Goal: Navigation & Orientation: Understand site structure

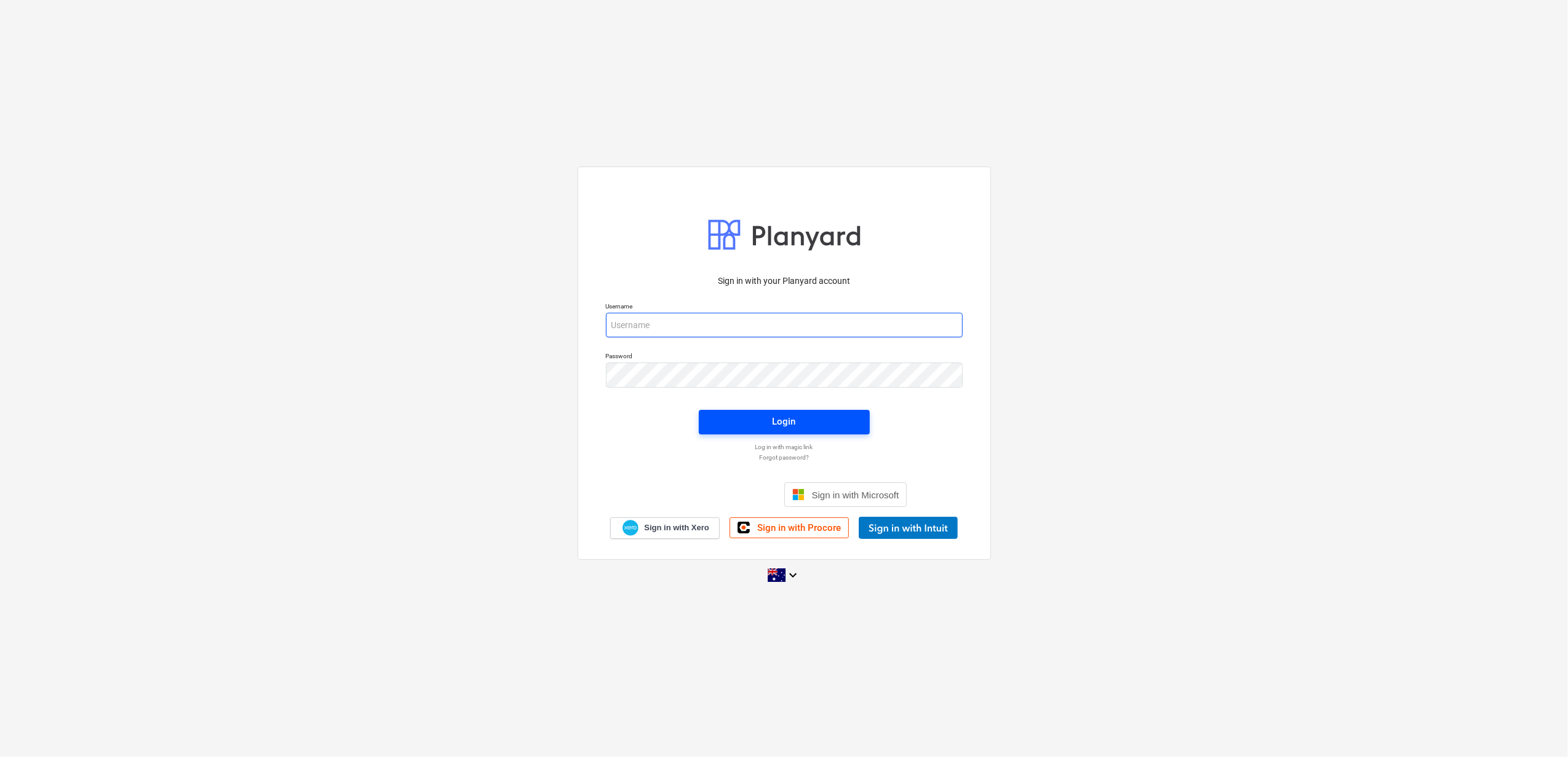
type input "[PERSON_NAME][EMAIL_ADDRESS][DOMAIN_NAME]"
click at [788, 419] on div "Login" at bounding box center [784, 421] width 23 height 16
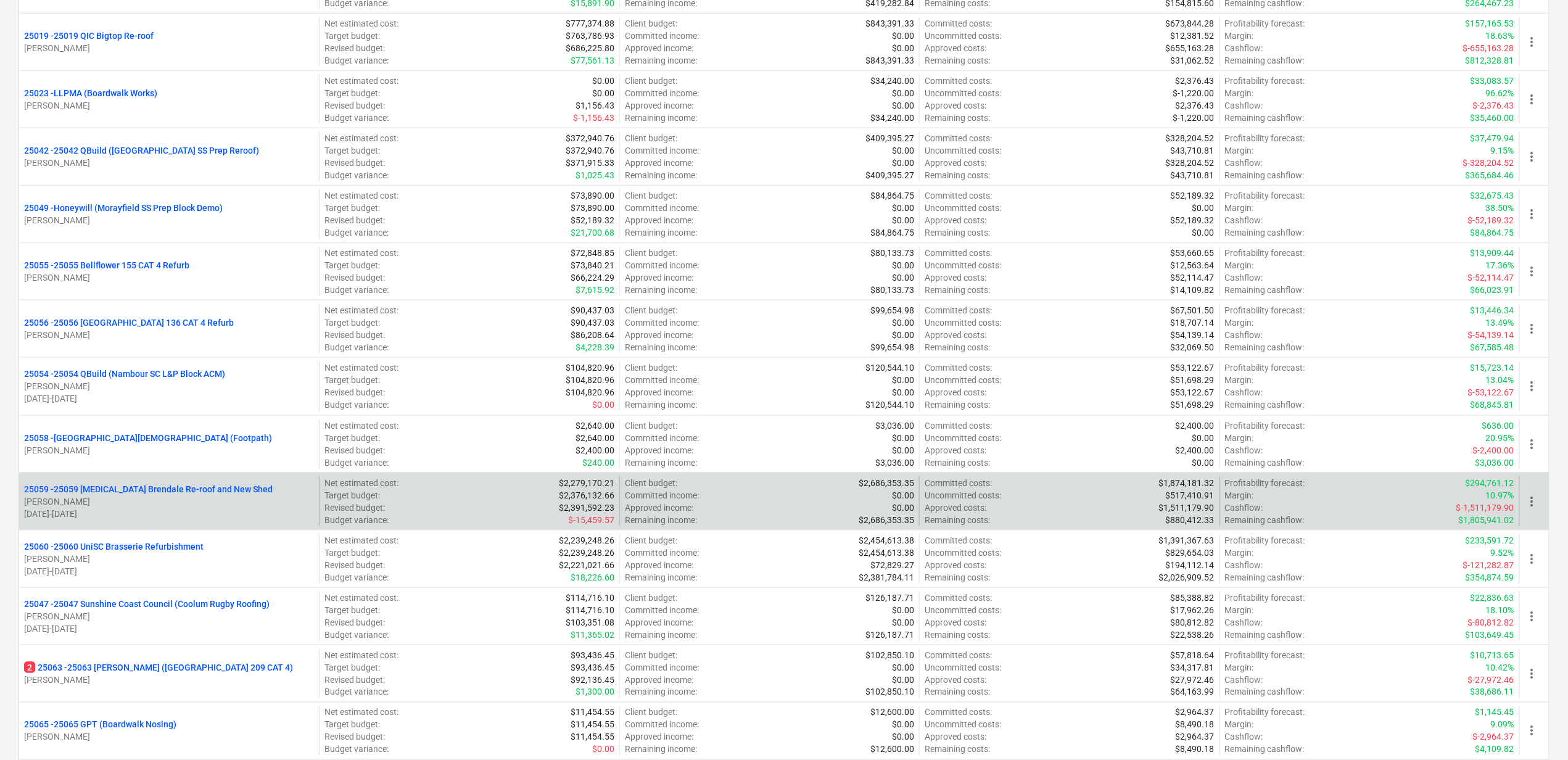
scroll to position [494, 0]
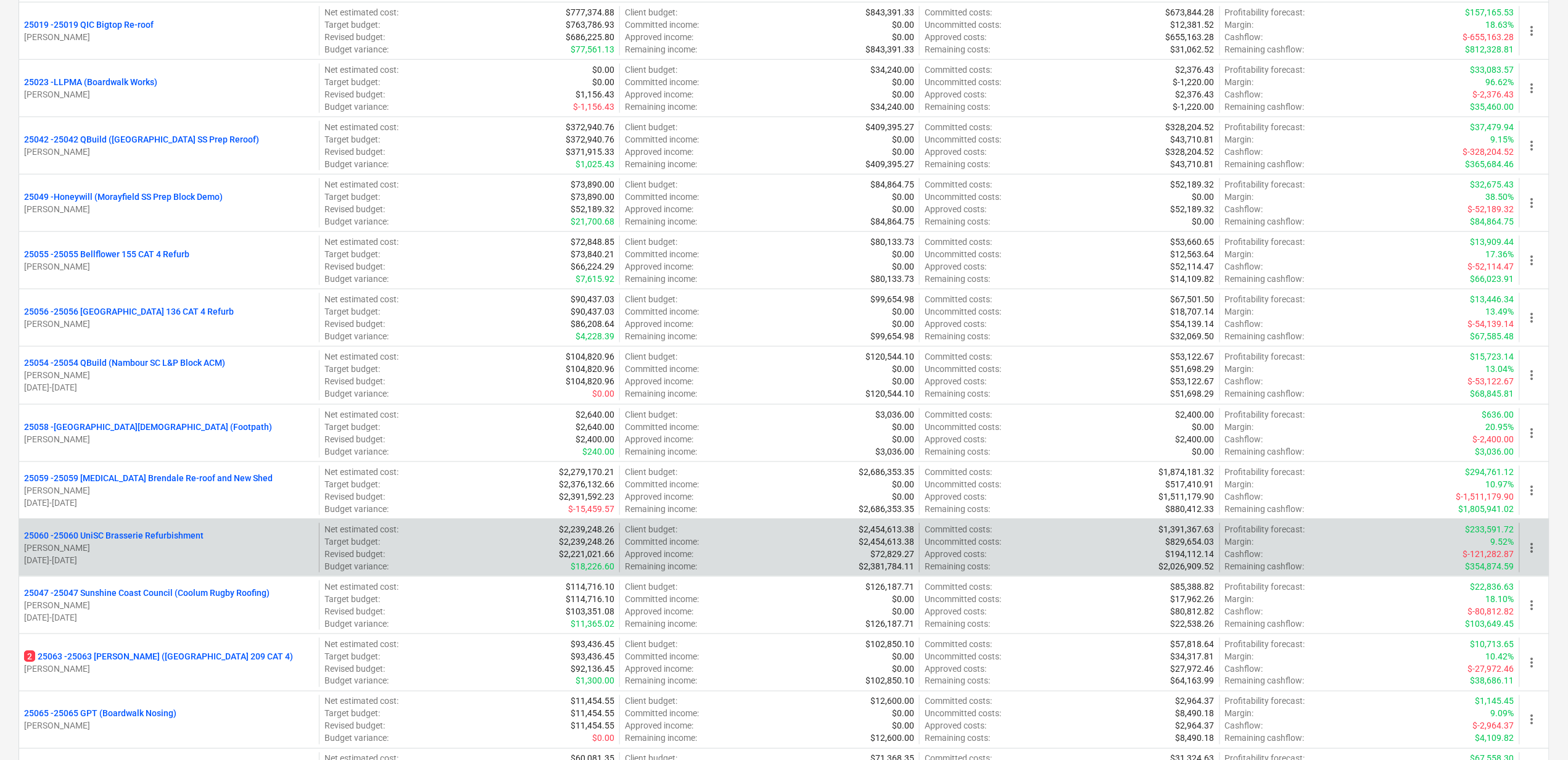
click at [186, 539] on p "25060 - 25060 UniSC Brasserie Refurbishment" at bounding box center [113, 535] width 179 height 12
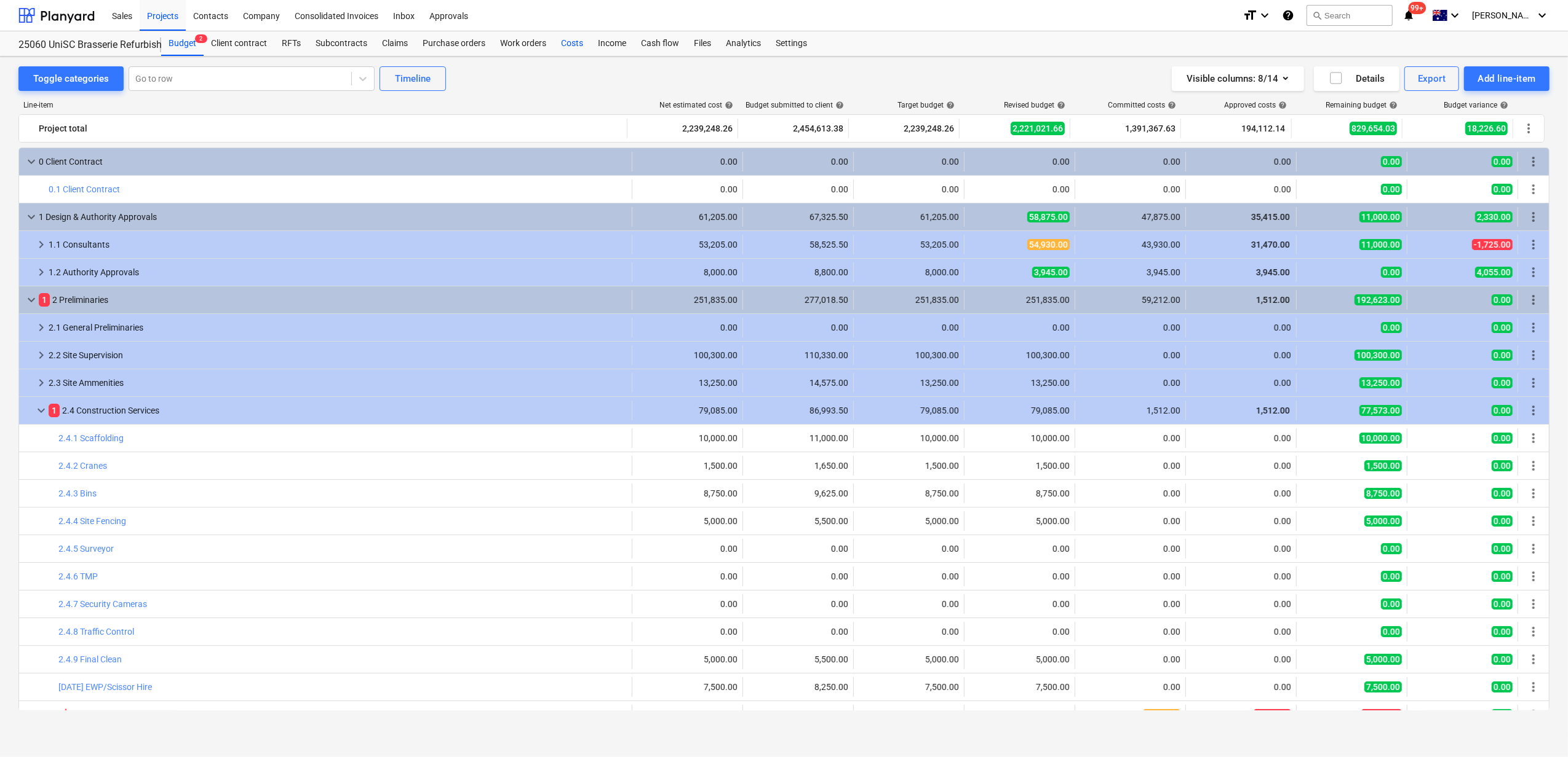
click at [580, 40] on div "Costs" at bounding box center [572, 44] width 37 height 25
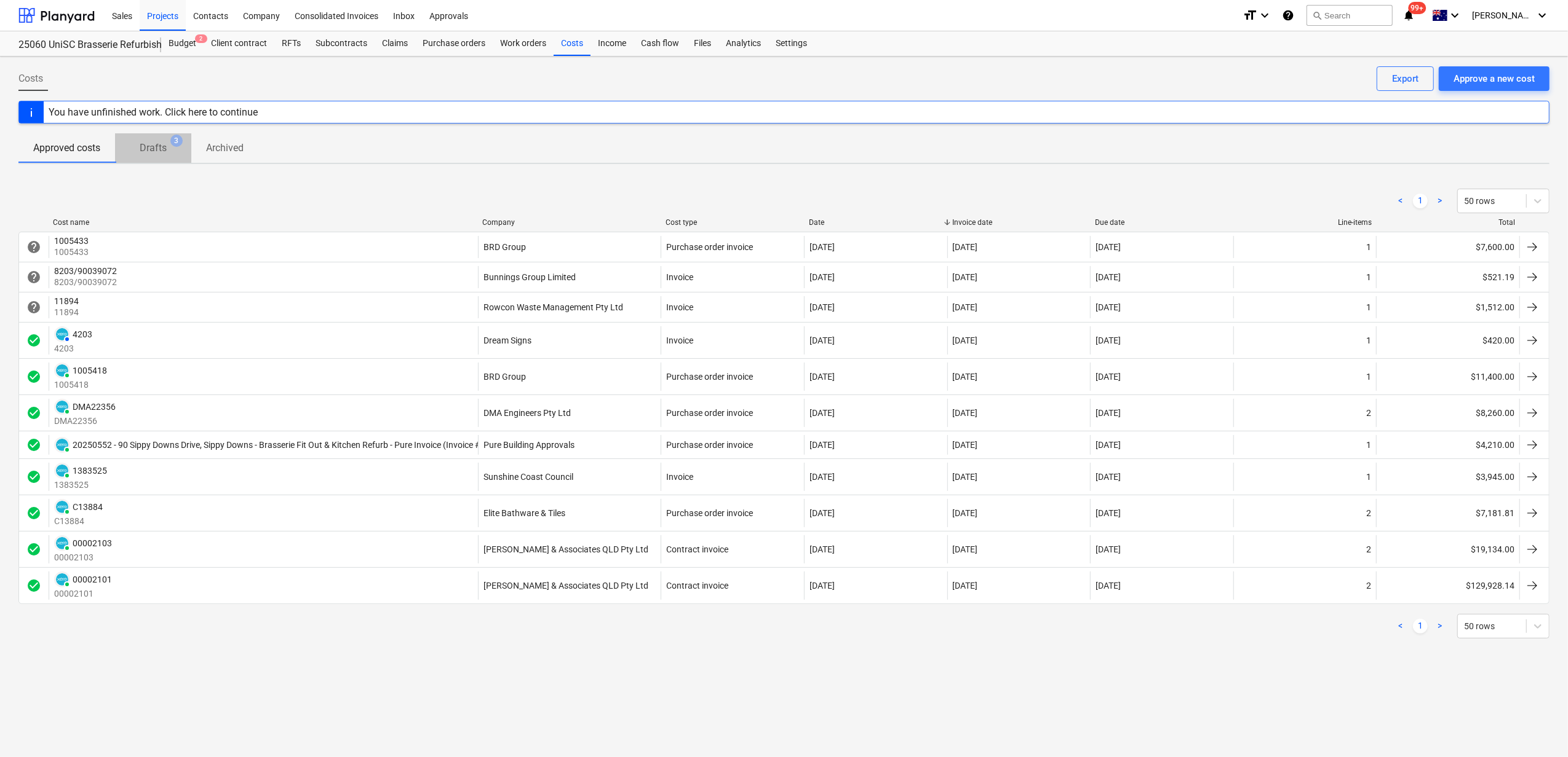
click at [152, 153] on p "Drafts" at bounding box center [153, 148] width 27 height 15
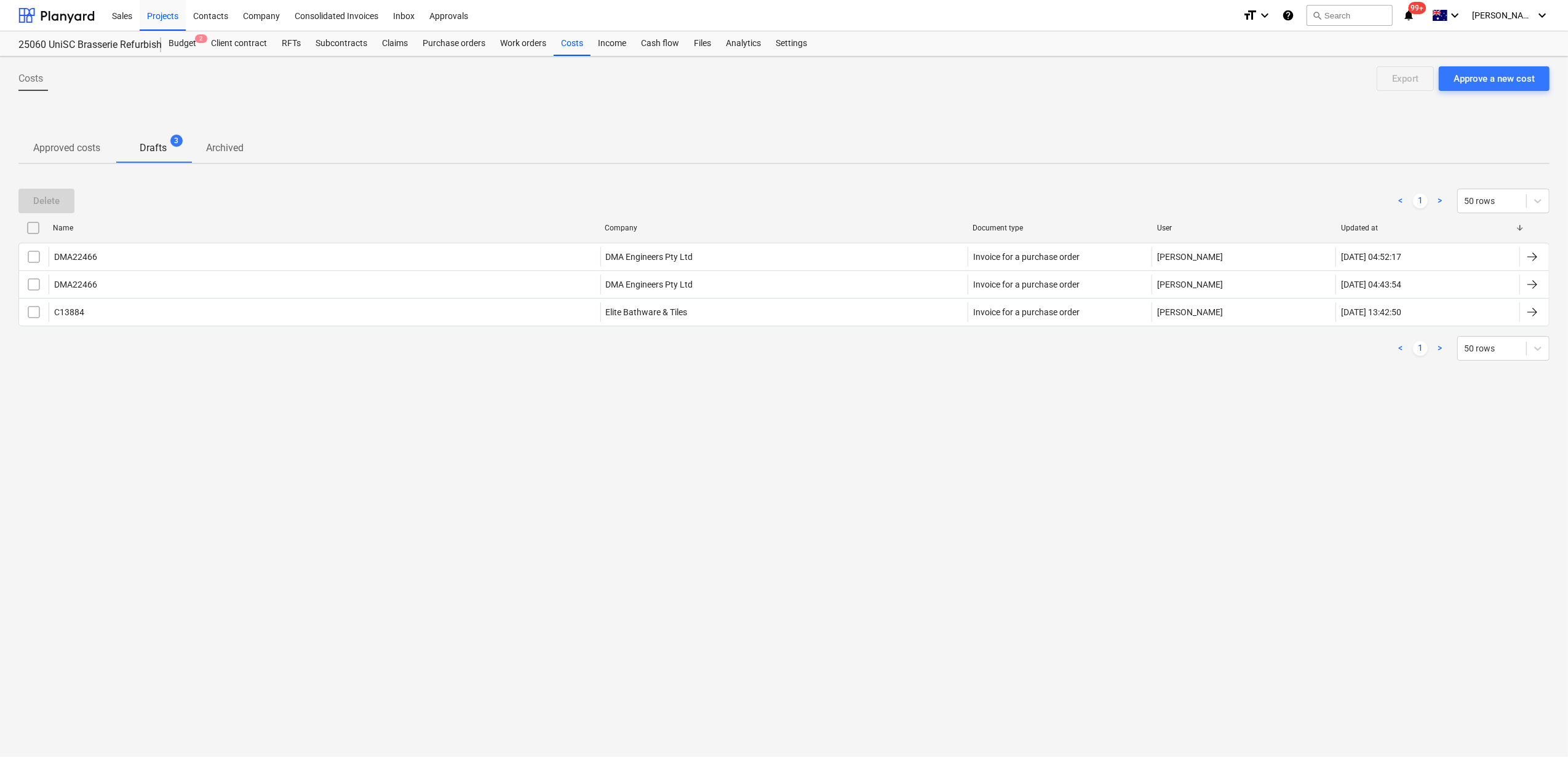
click at [87, 148] on p "Approved costs" at bounding box center [67, 148] width 67 height 15
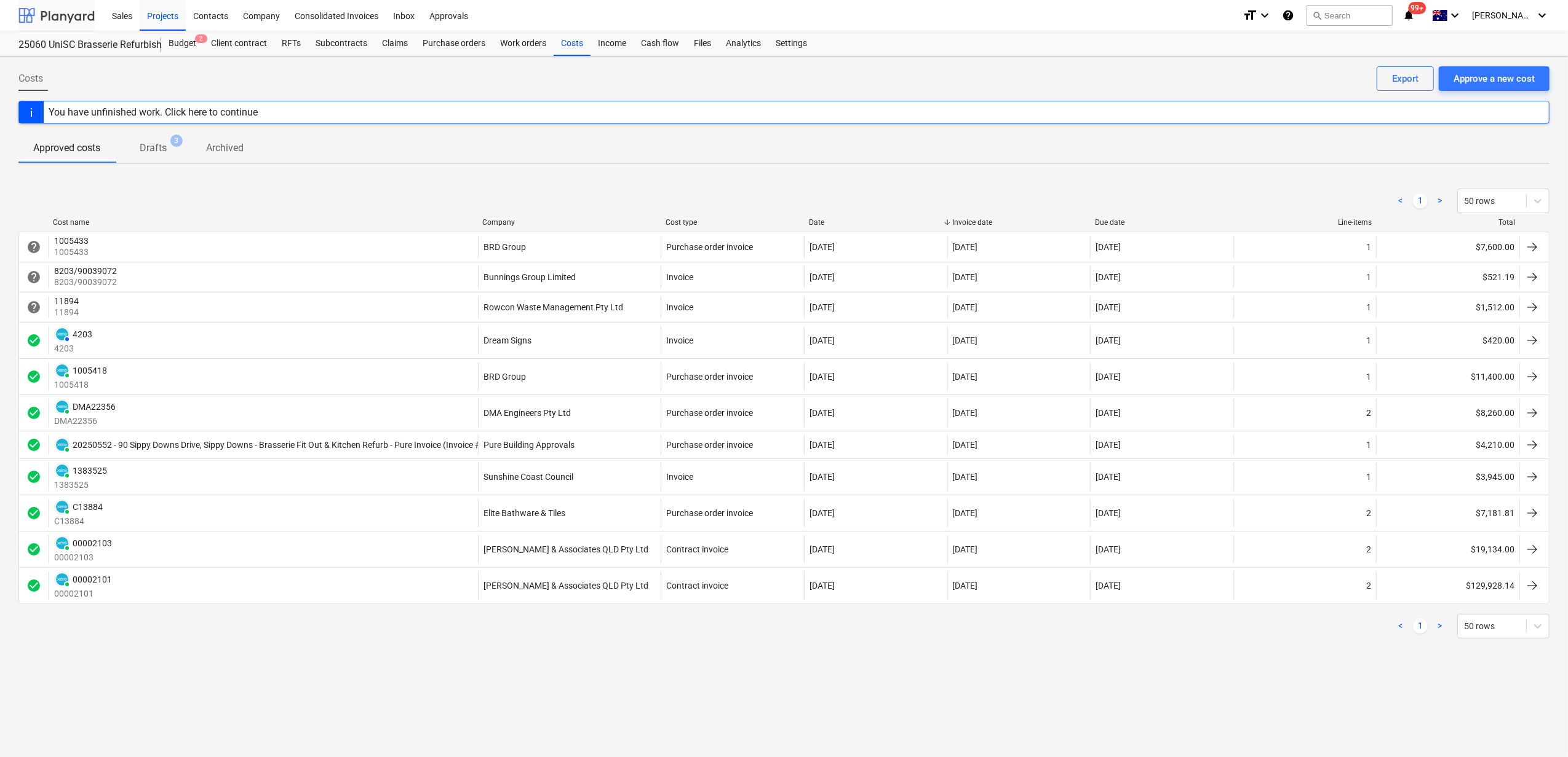
click at [70, 17] on div at bounding box center [56, 15] width 76 height 31
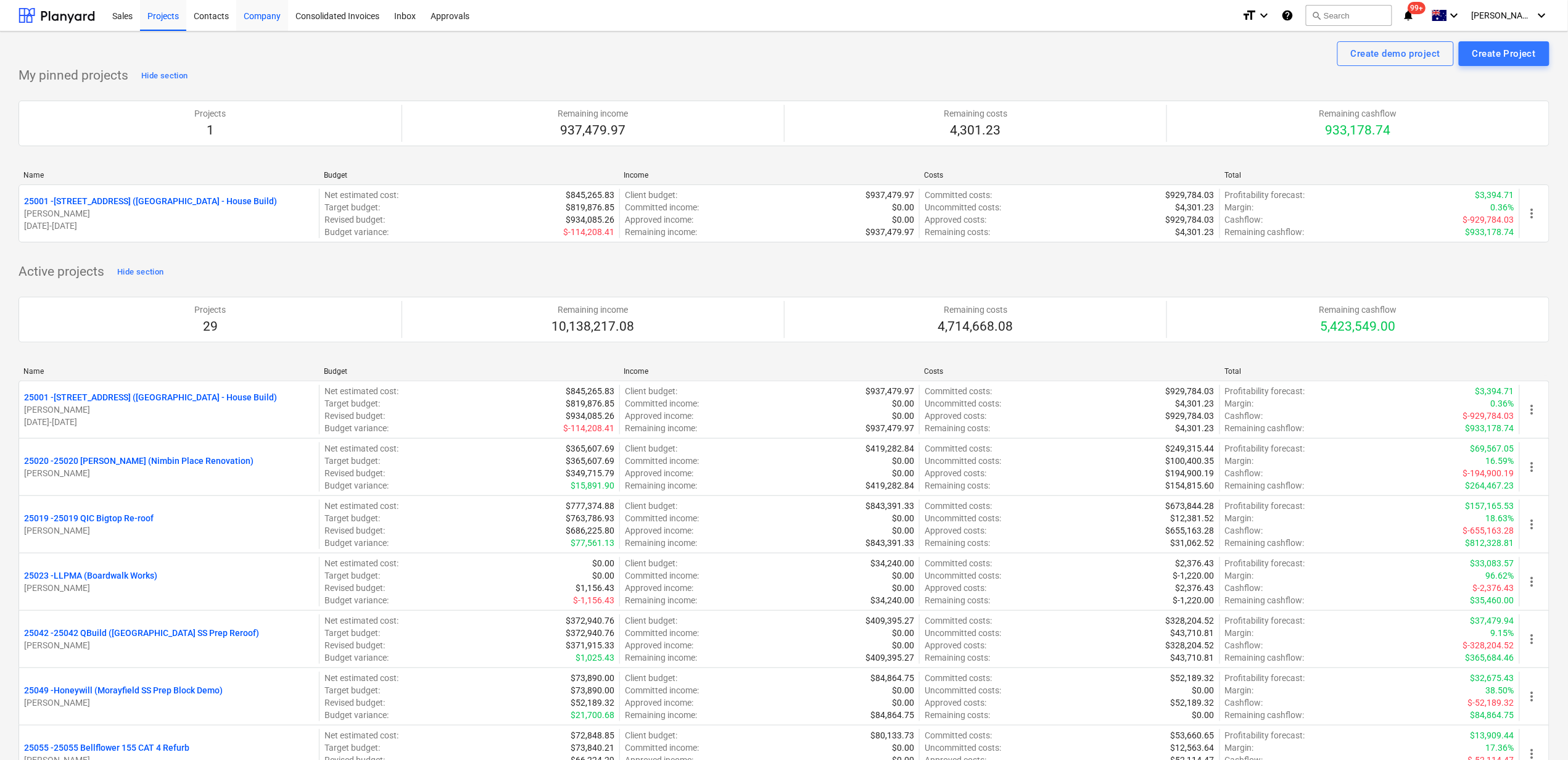
click at [270, 12] on div "Company" at bounding box center [262, 15] width 52 height 32
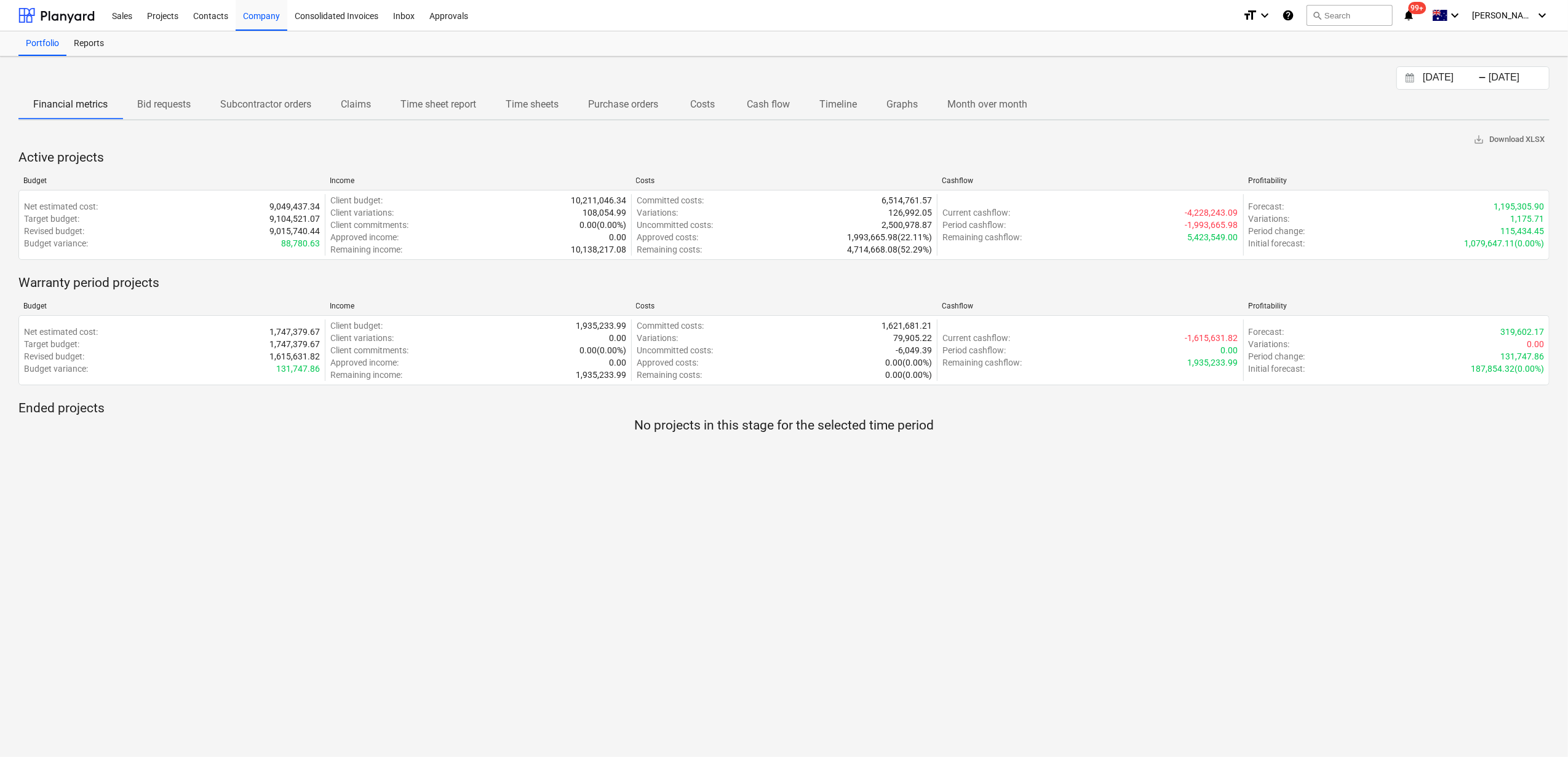
click at [781, 107] on p "Cash flow" at bounding box center [768, 104] width 43 height 15
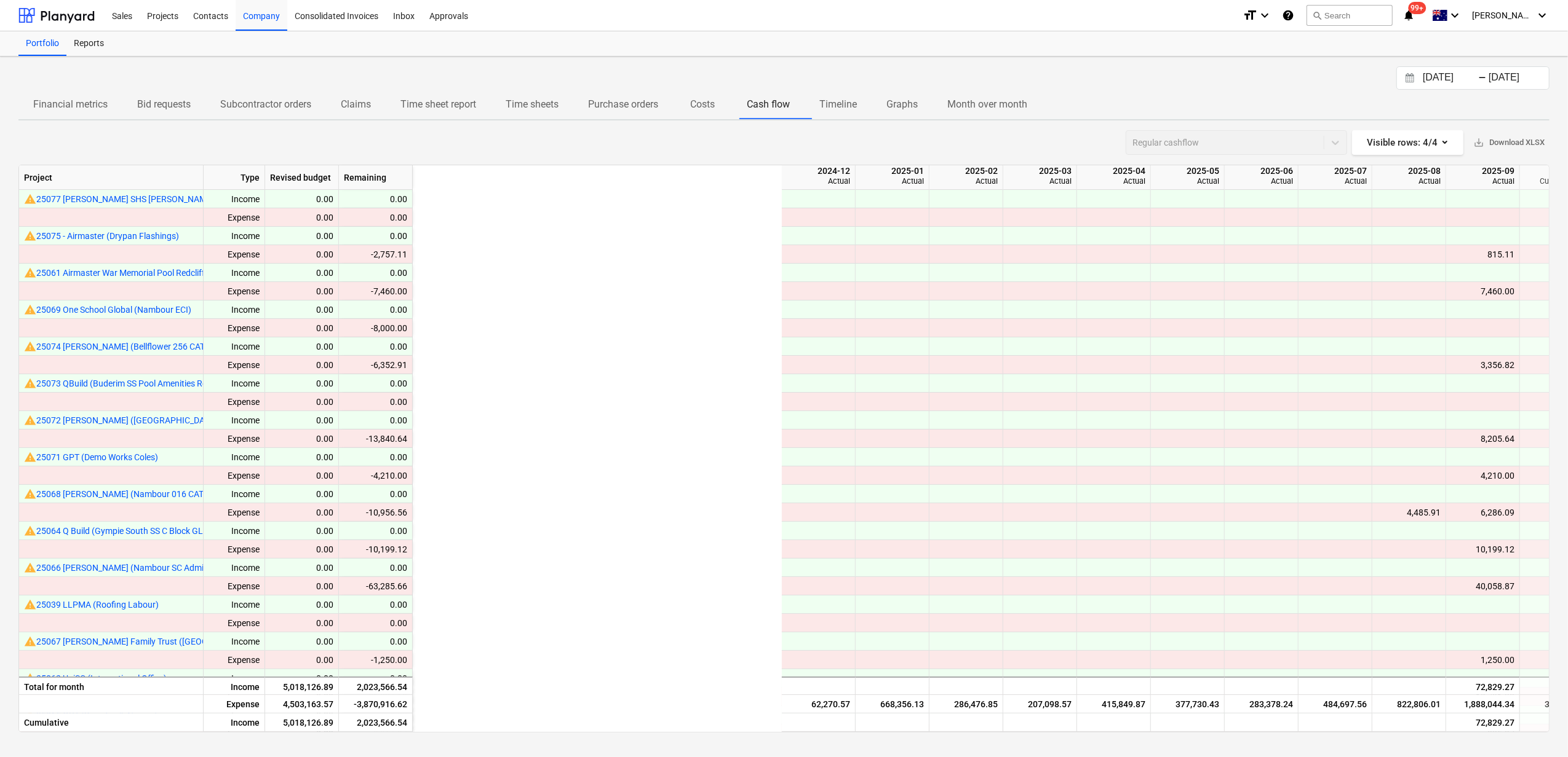
scroll to position [0, 492]
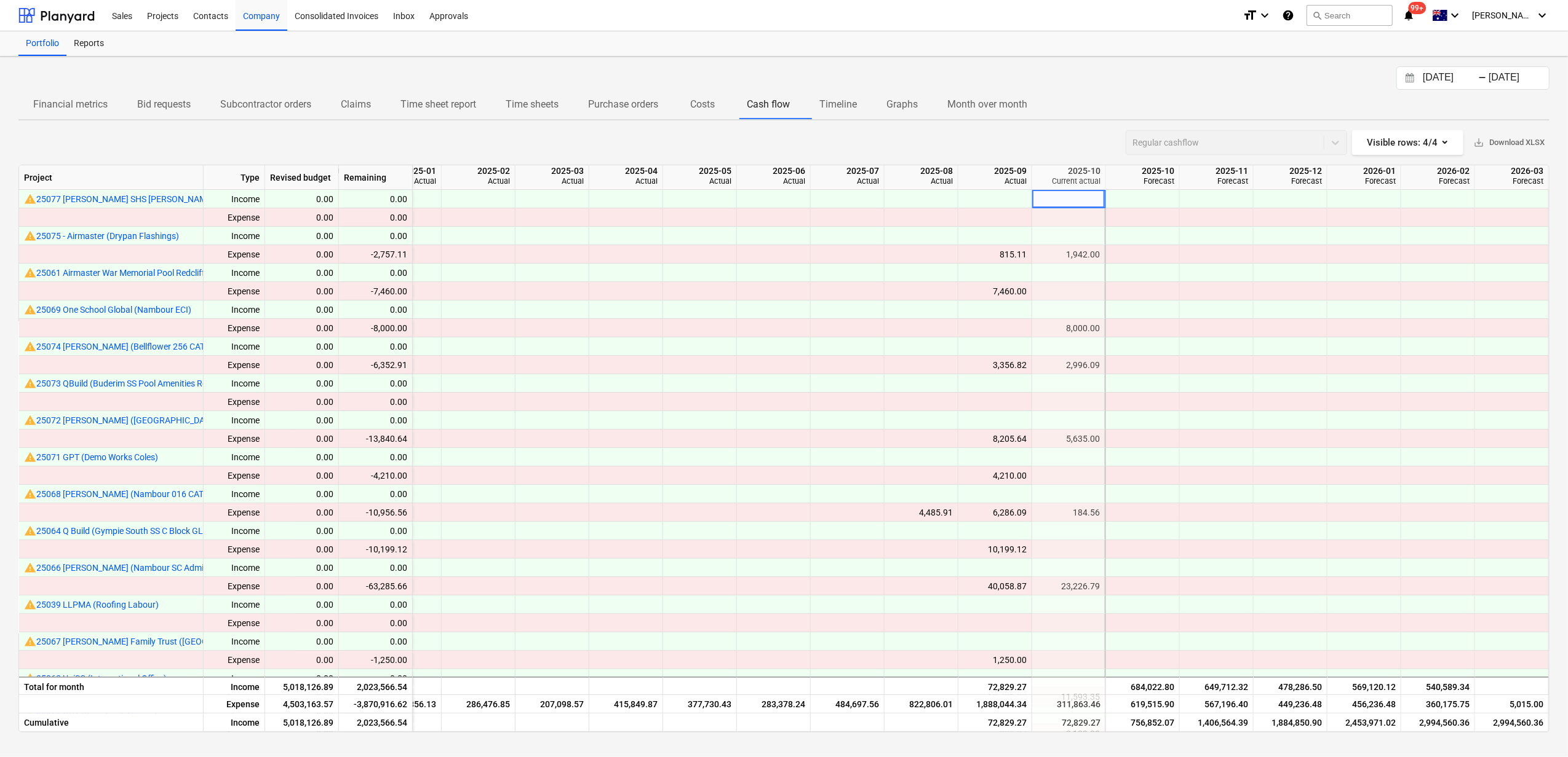
click at [1334, 144] on div "Regular cashflow" at bounding box center [1236, 142] width 222 height 25
click at [1447, 146] on icon "button" at bounding box center [1444, 142] width 15 height 15
click at [1447, 143] on div at bounding box center [784, 378] width 1568 height 757
click at [1287, 106] on div "Financial metrics Bid requests Subcontractor orders Claims Time sheet report Ti…" at bounding box center [784, 104] width 1531 height 29
click at [1223, 156] on div "Regular cashflow Visible rows : 4/4 save_alt Download XLSX Project Type Revised…" at bounding box center [784, 431] width 1531 height 602
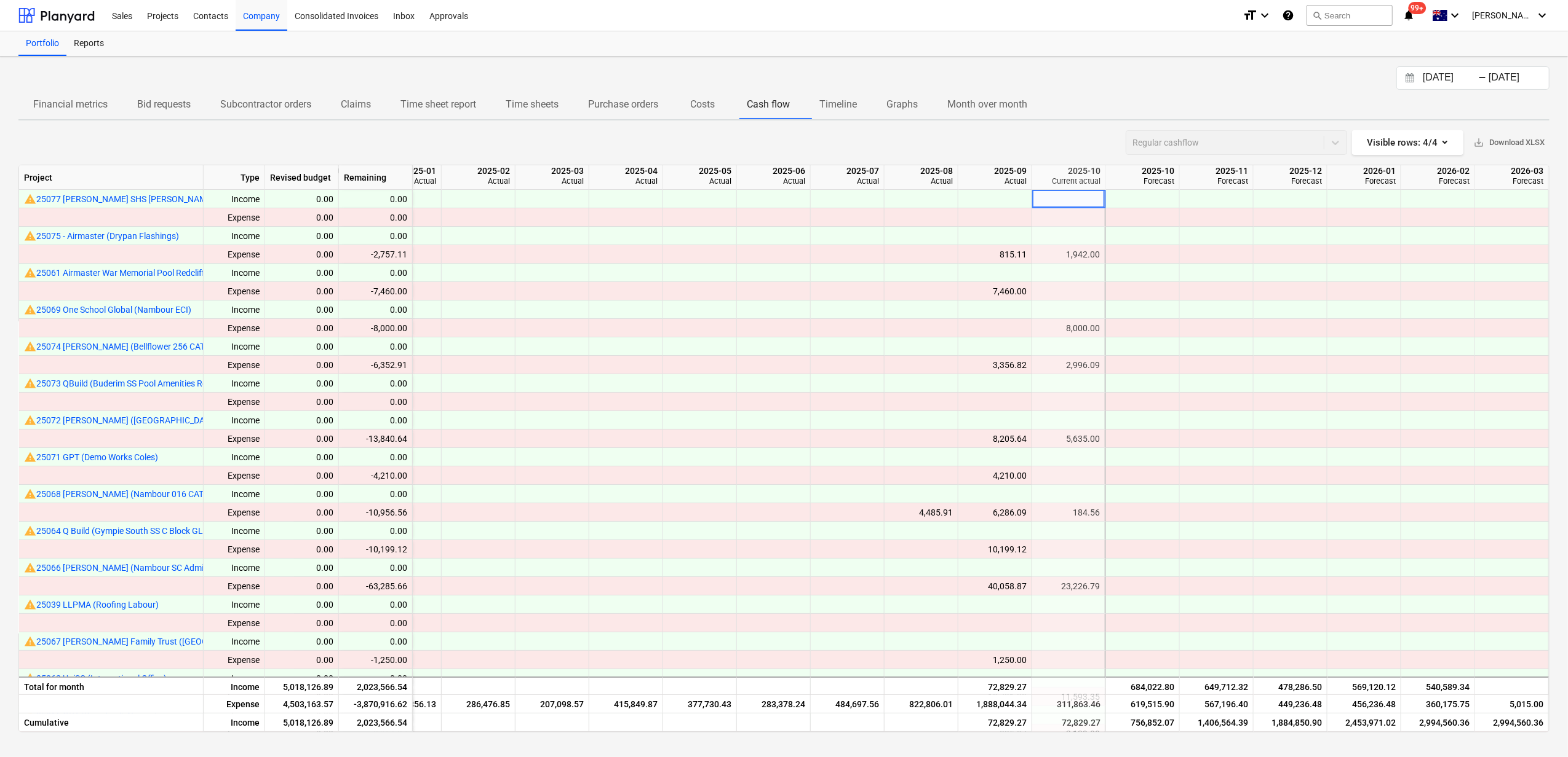
drag, startPoint x: 1223, startPoint y: 144, endPoint x: 1189, endPoint y: 141, distance: 34.1
click at [1220, 144] on div "Regular cashflow" at bounding box center [1236, 142] width 222 height 25
click at [357, 102] on p "Claims" at bounding box center [356, 104] width 30 height 15
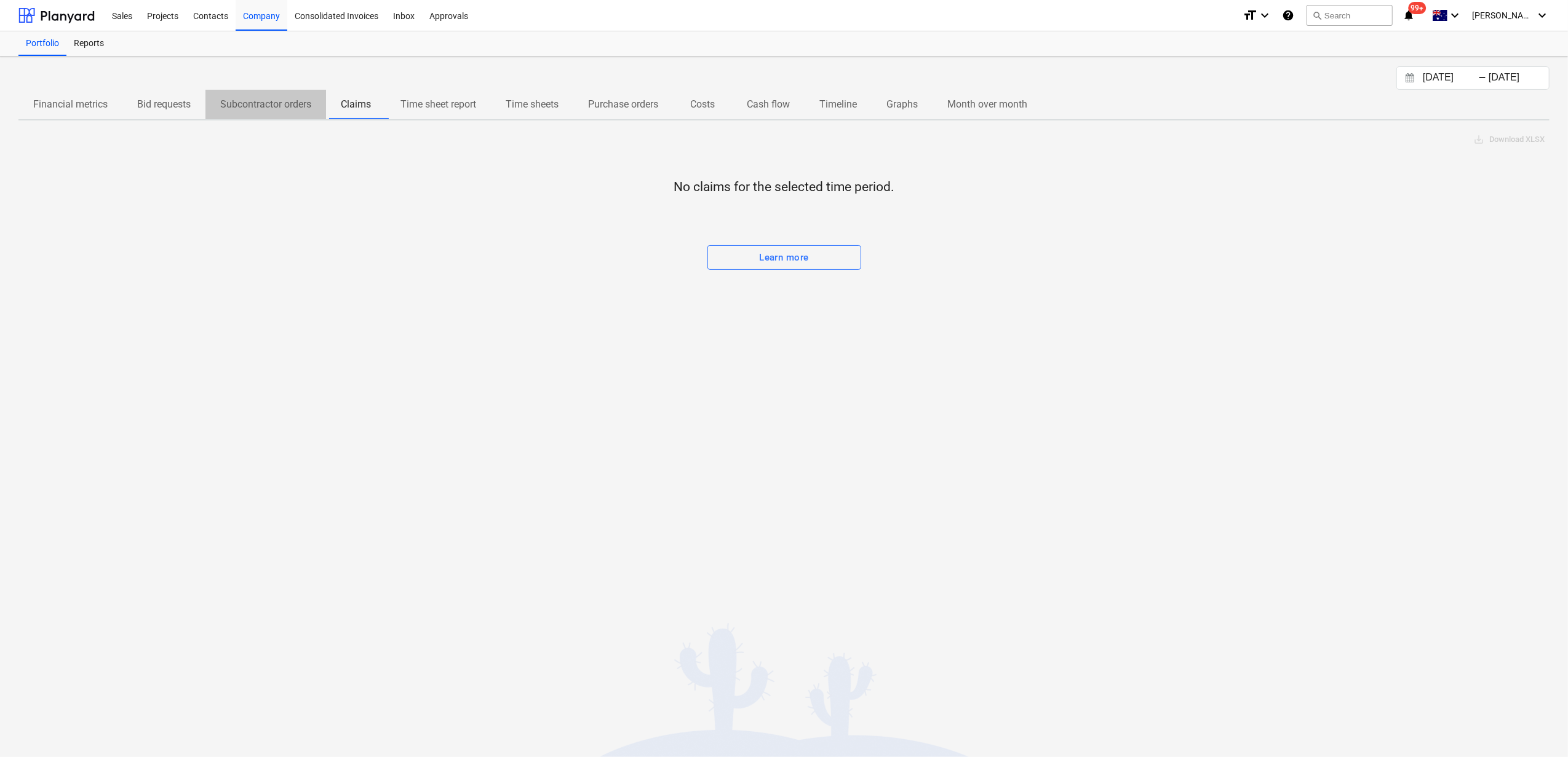
click at [280, 108] on p "Subcontractor orders" at bounding box center [265, 104] width 91 height 15
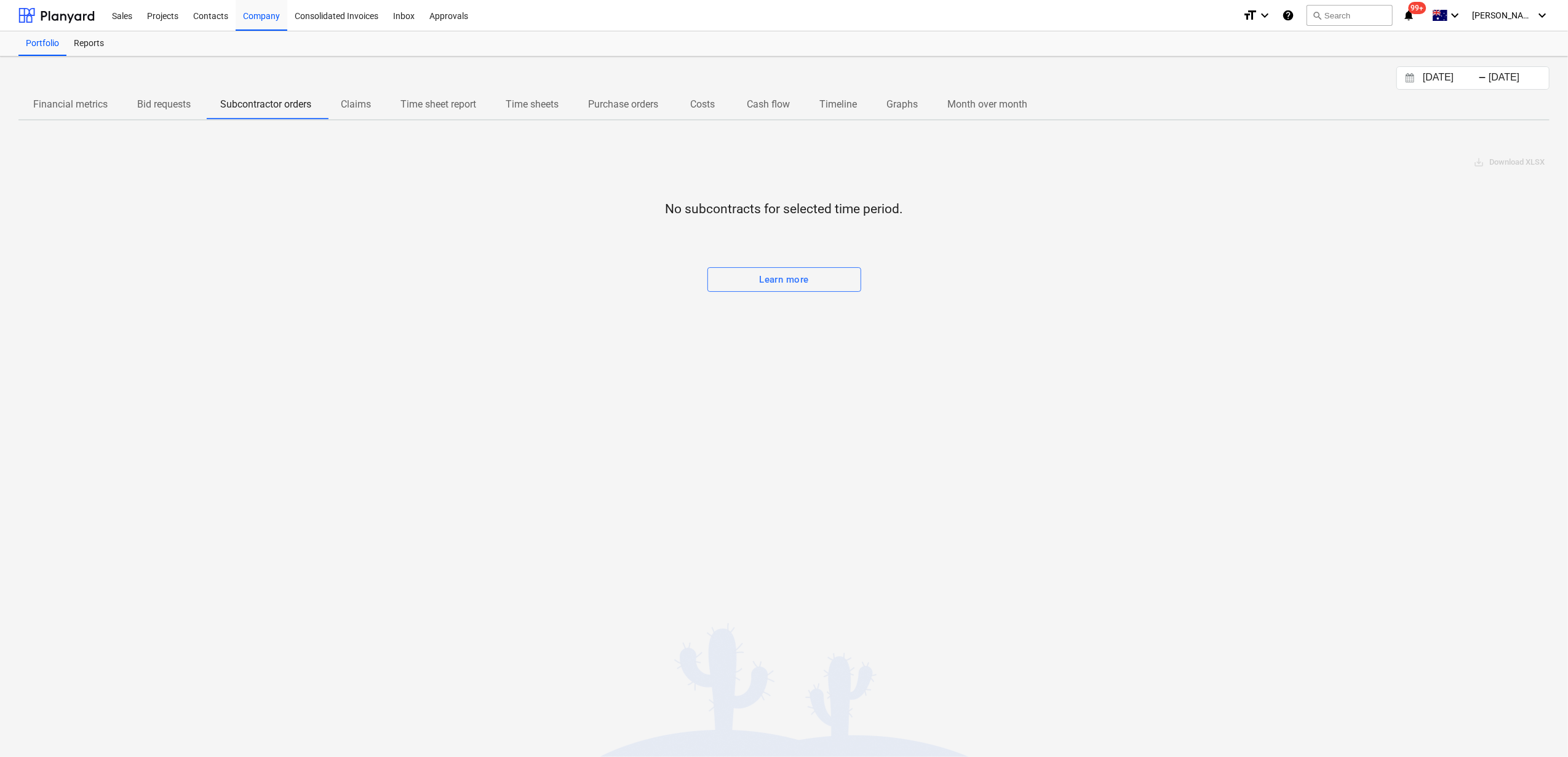
click at [453, 105] on p "Time sheet report" at bounding box center [437, 104] width 75 height 15
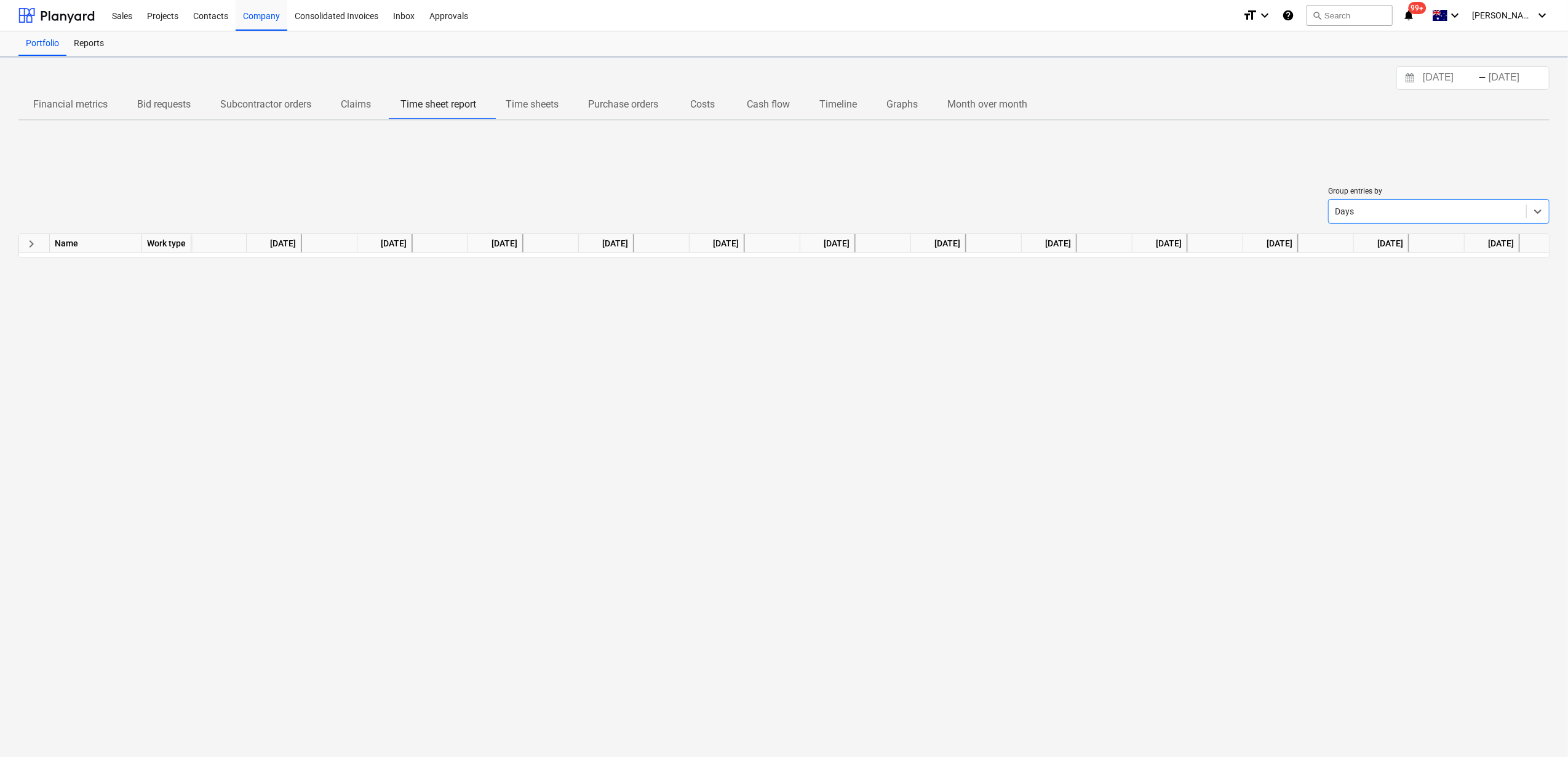
click at [522, 106] on p "Time sheets" at bounding box center [532, 104] width 53 height 15
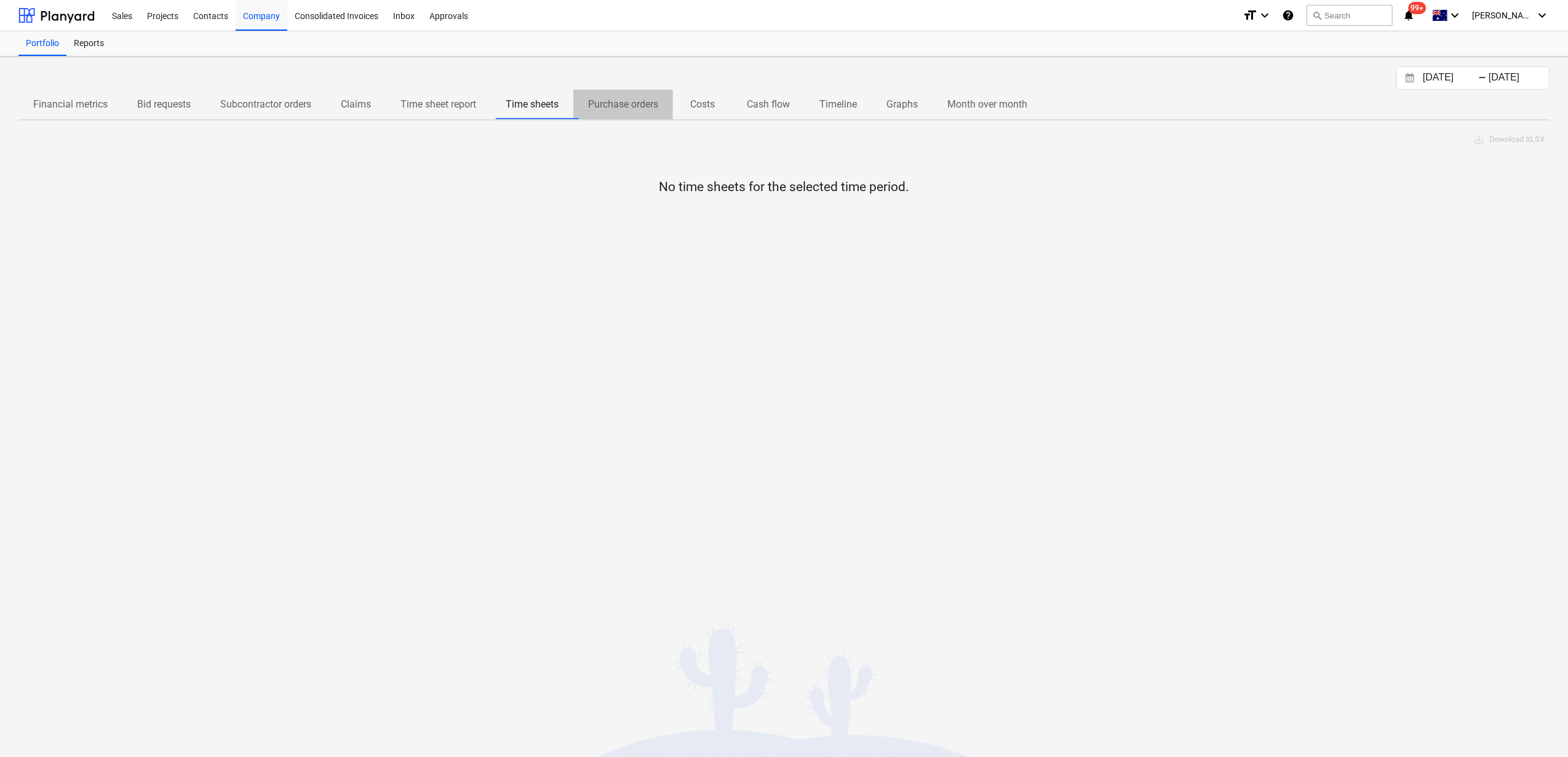
click at [621, 105] on p "Purchase orders" at bounding box center [623, 104] width 70 height 15
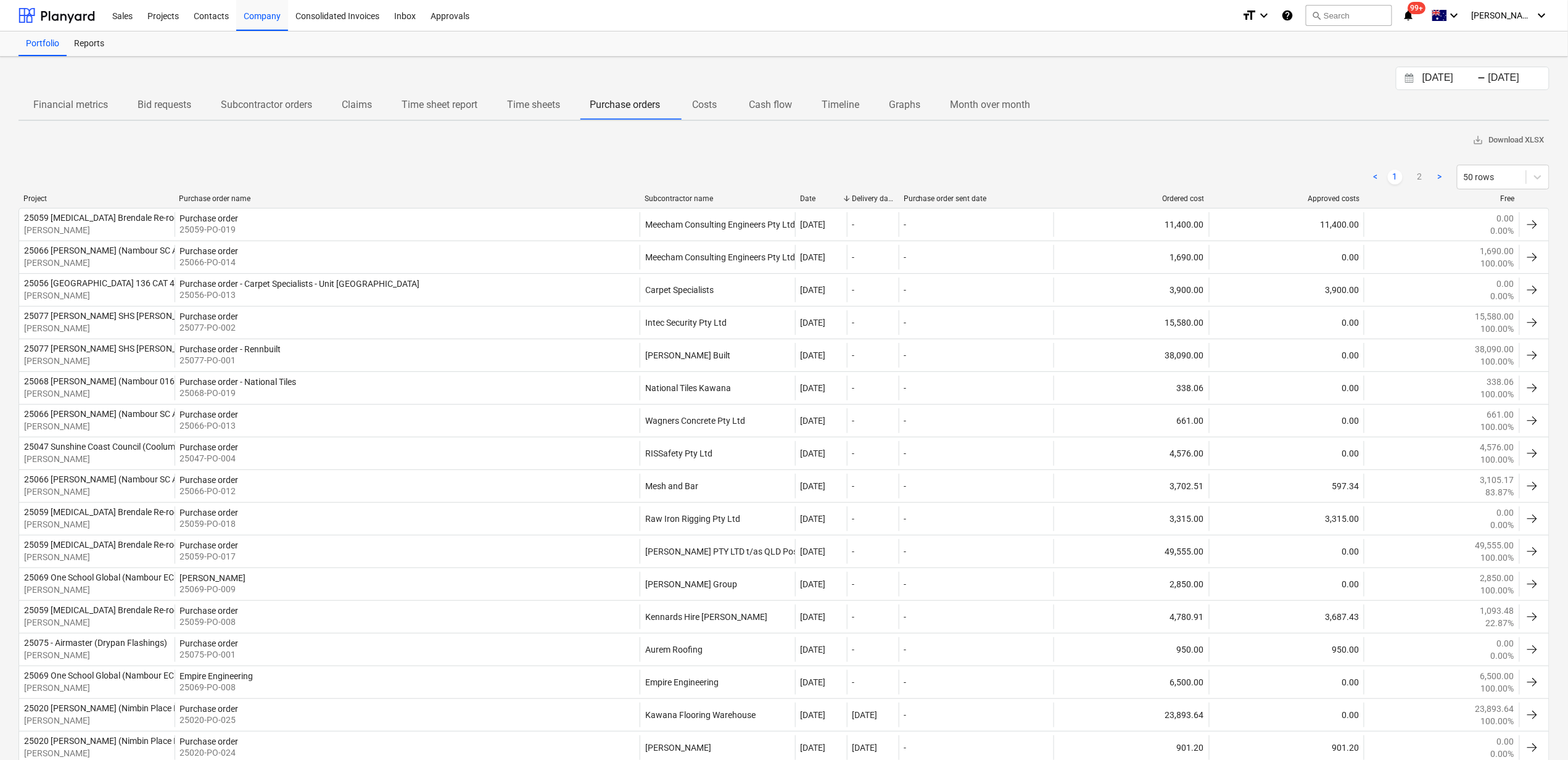
click at [910, 107] on p "Graphs" at bounding box center [905, 104] width 32 height 15
